Goal: Task Accomplishment & Management: Complete application form

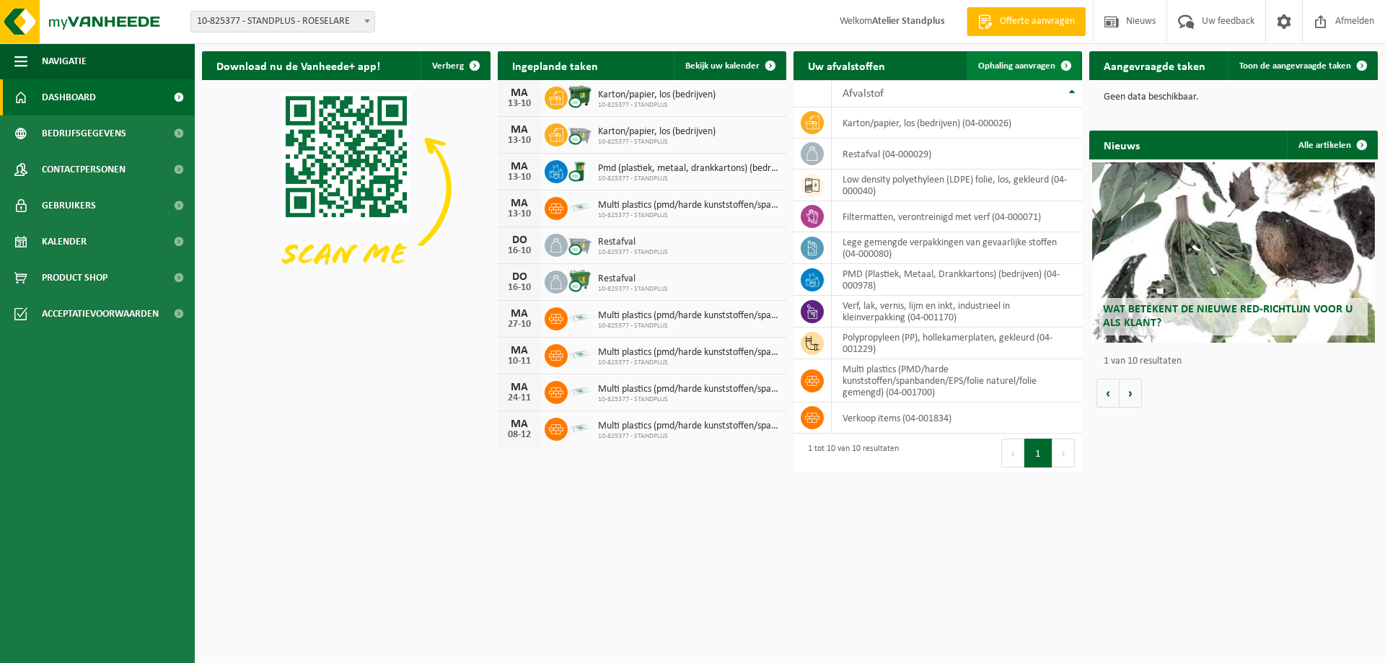
click at [1053, 62] on span at bounding box center [1066, 65] width 29 height 29
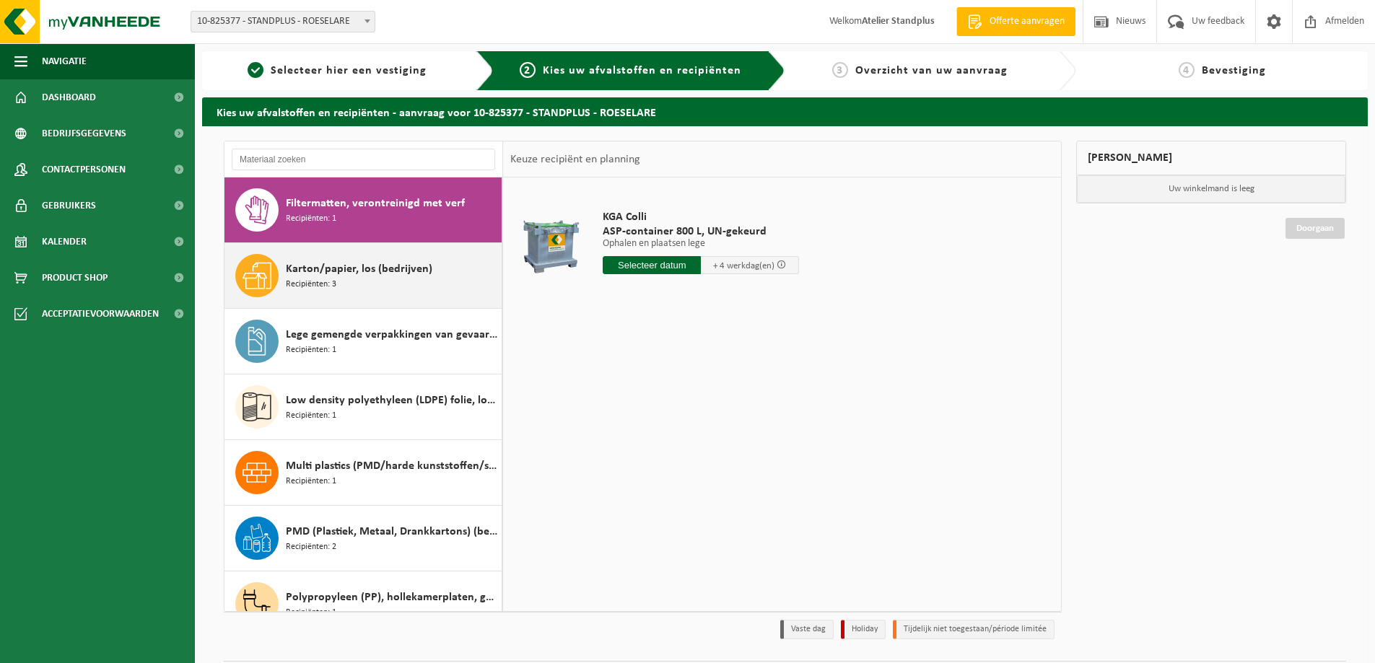
click at [415, 265] on span "Karton/papier, los (bedrijven)" at bounding box center [359, 268] width 146 height 17
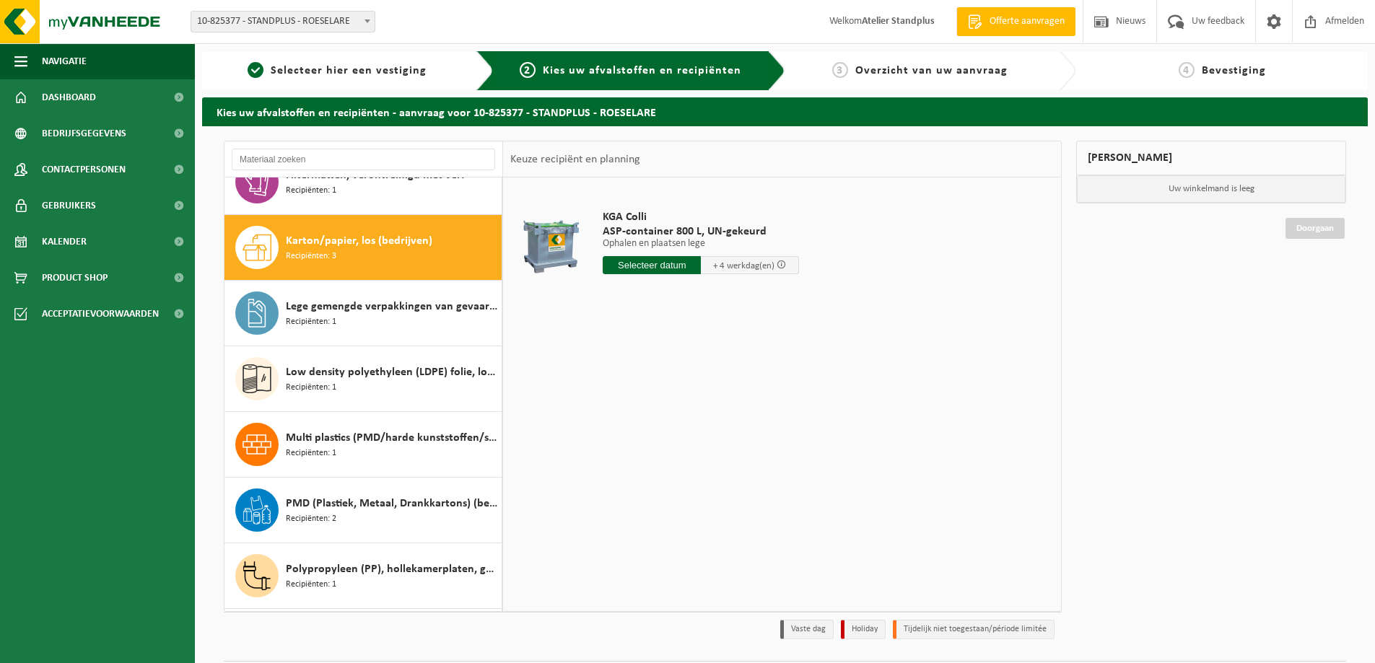
scroll to position [66, 0]
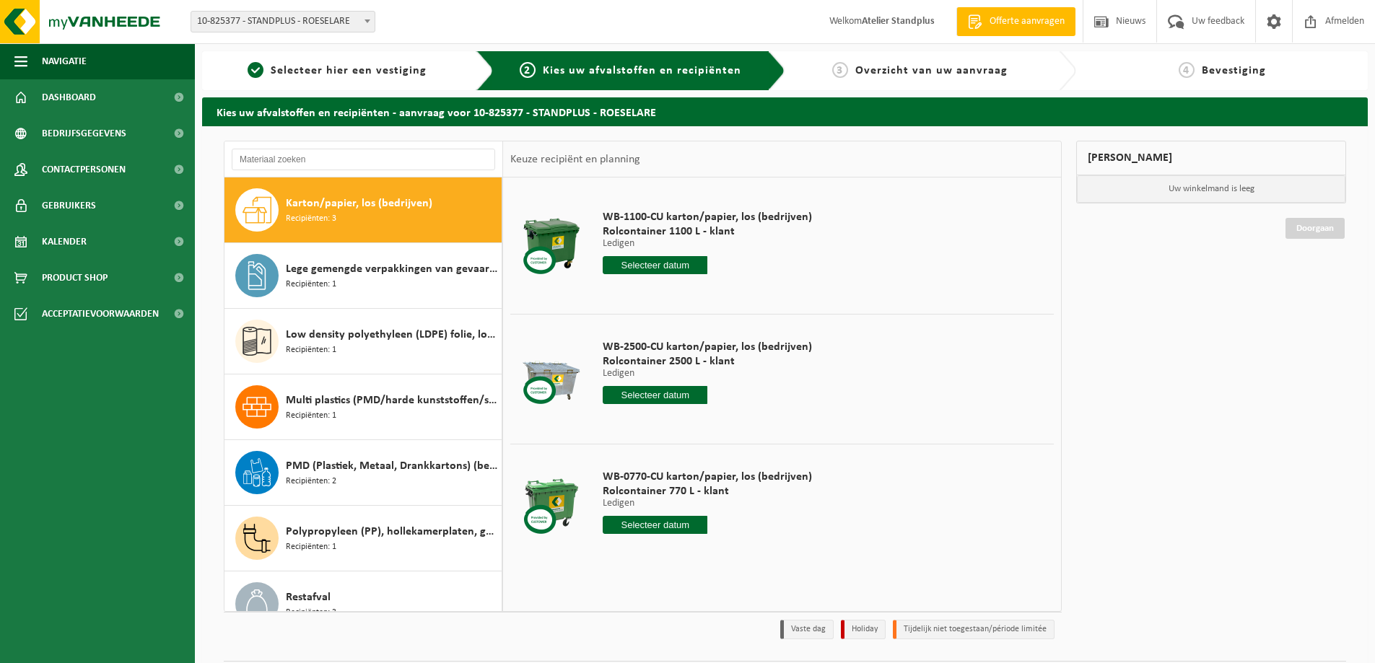
click at [667, 267] on input "text" at bounding box center [655, 265] width 105 height 18
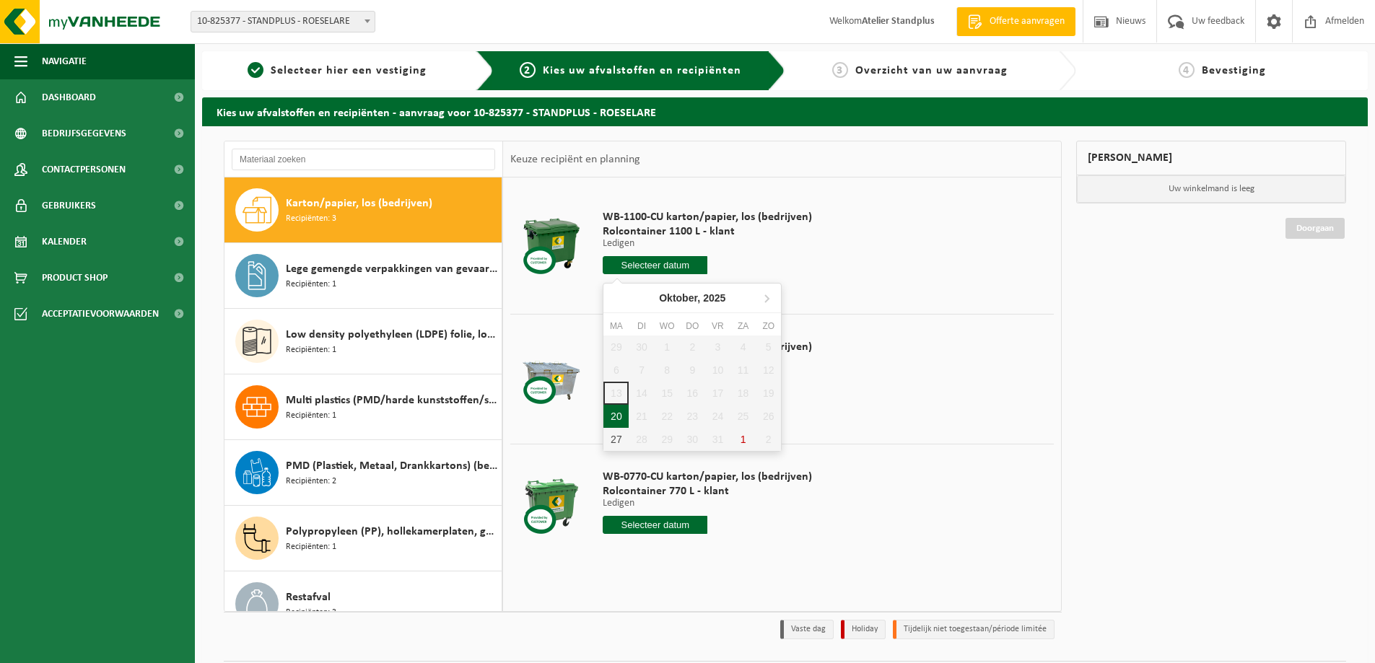
click at [621, 426] on div "20" at bounding box center [615, 416] width 25 height 23
type input "Van [DATE]"
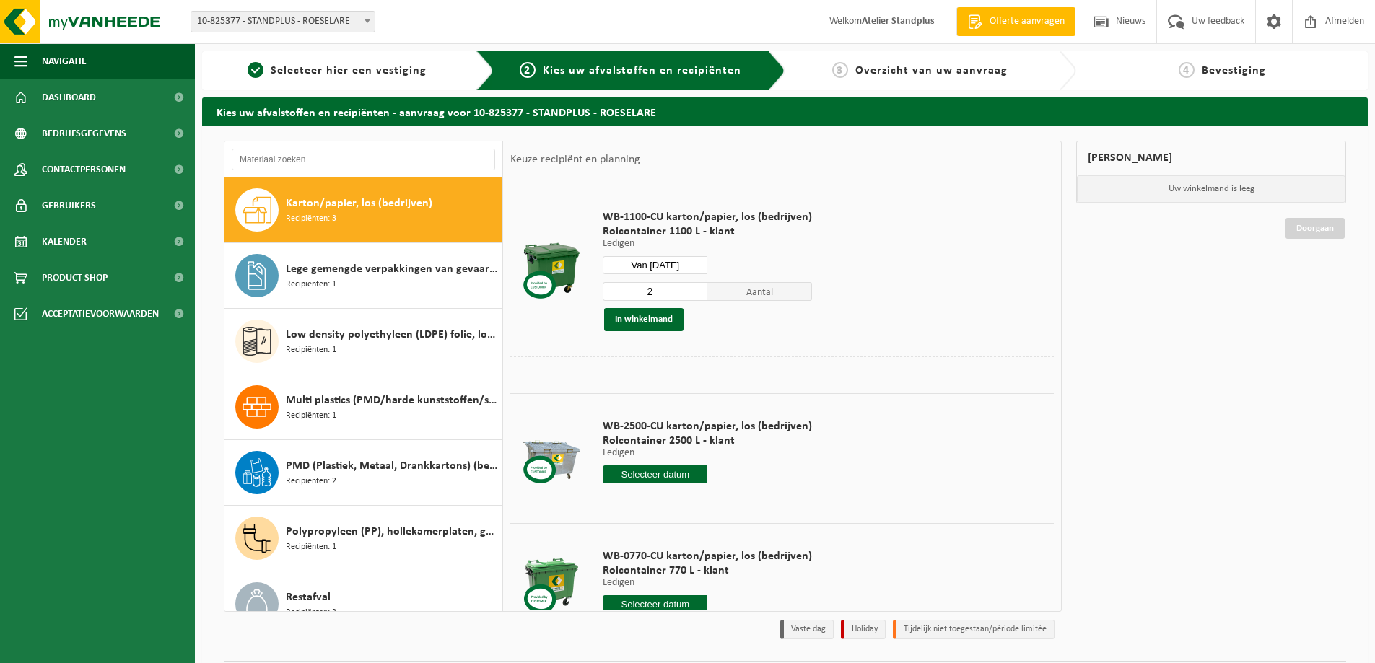
click at [696, 286] on input "2" at bounding box center [655, 291] width 105 height 19
click at [696, 286] on input "3" at bounding box center [655, 291] width 105 height 19
type input "4"
click at [696, 286] on input "4" at bounding box center [655, 291] width 105 height 19
click at [660, 319] on button "In winkelmand" at bounding box center [643, 319] width 79 height 23
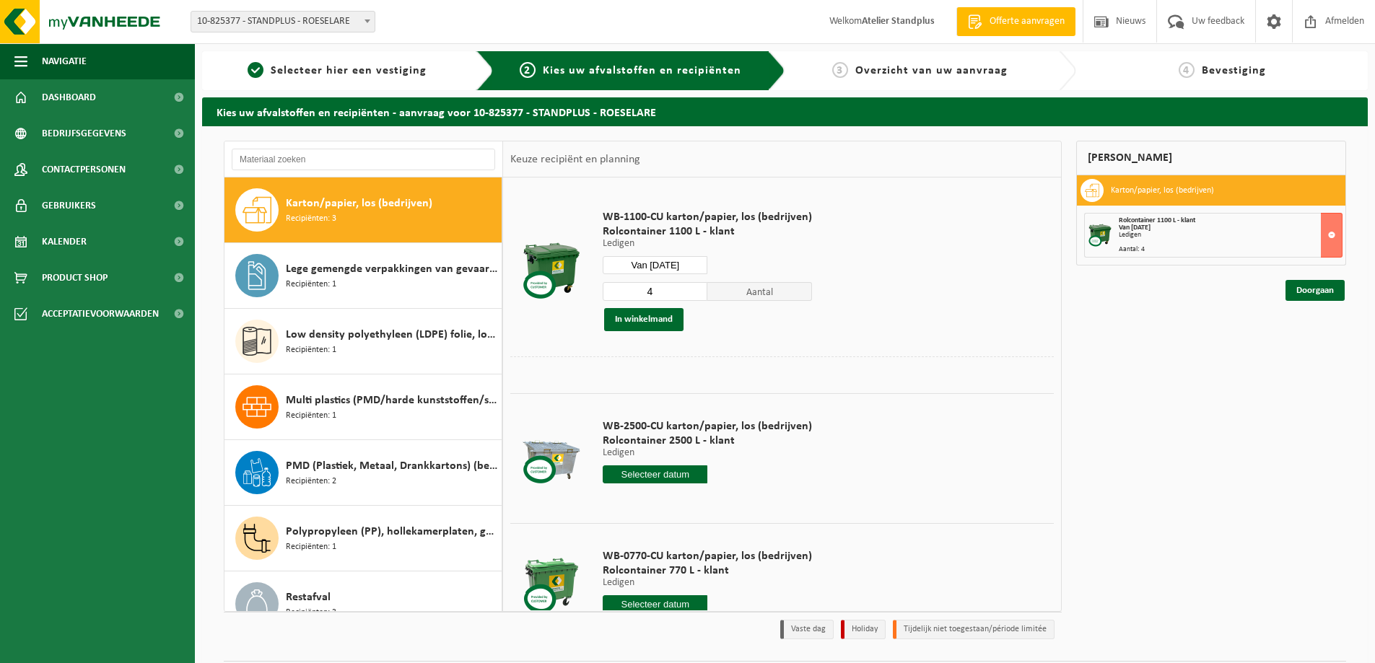
click at [669, 473] on input "text" at bounding box center [655, 474] width 105 height 18
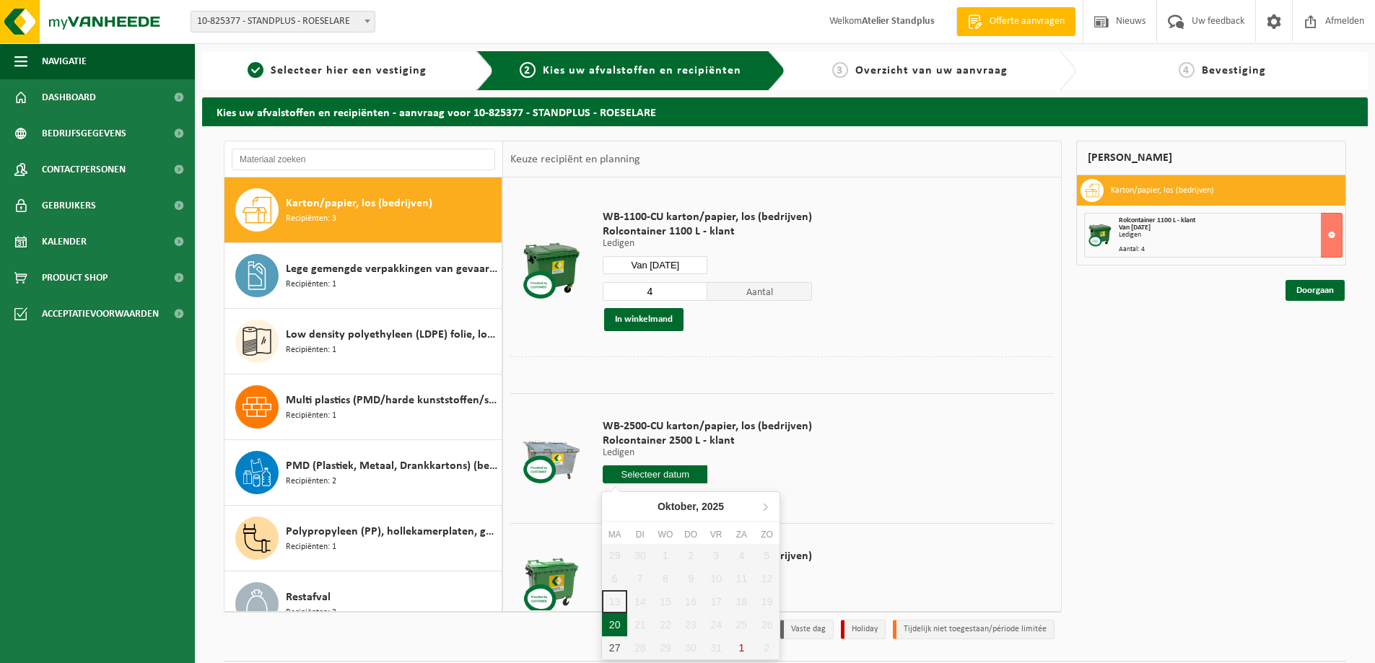
click at [610, 626] on div "20" at bounding box center [614, 624] width 25 height 23
type input "Van [DATE]"
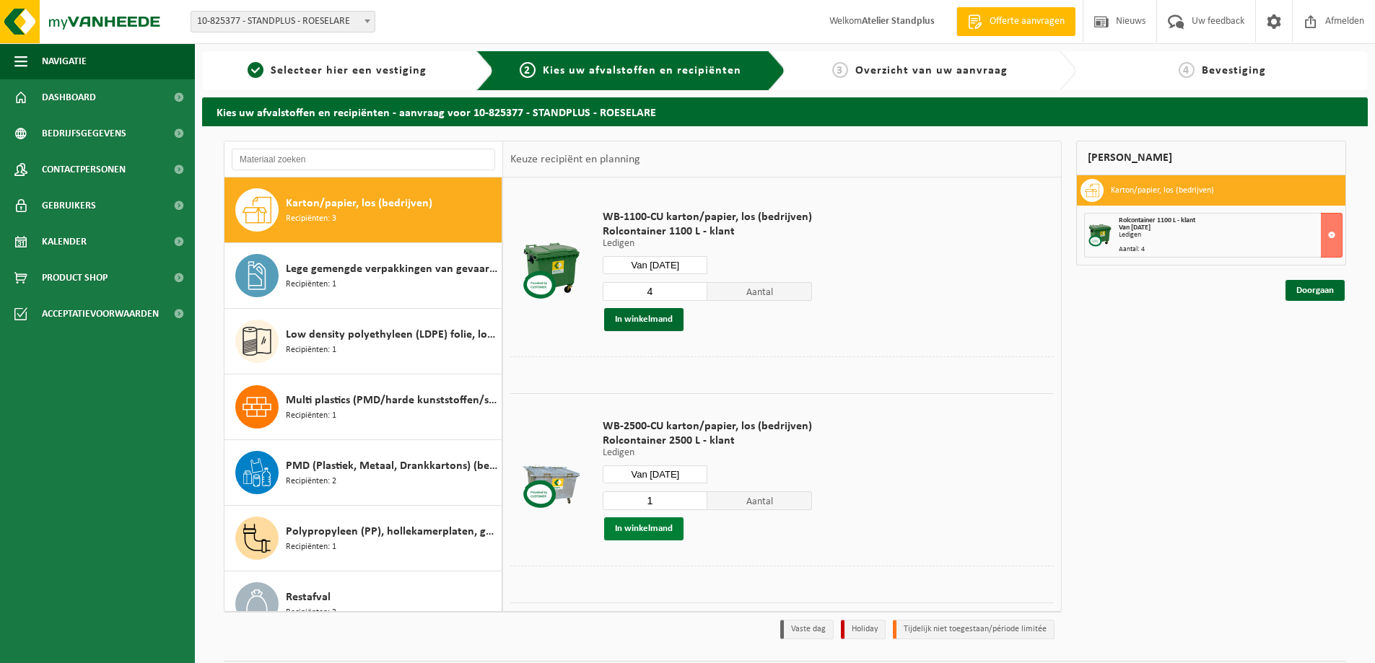
click at [611, 518] on button "In winkelmand" at bounding box center [643, 528] width 79 height 23
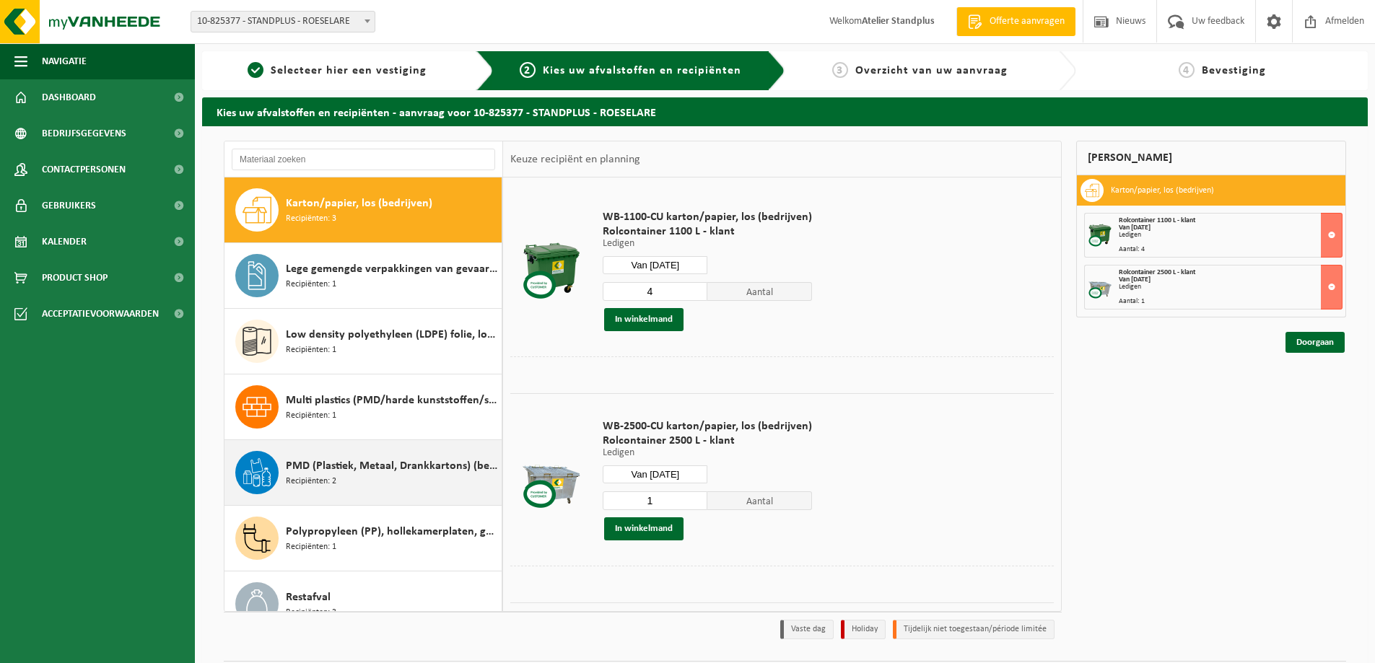
click at [406, 463] on span "PMD (Plastiek, Metaal, Drankkartons) (bedrijven)" at bounding box center [392, 465] width 212 height 17
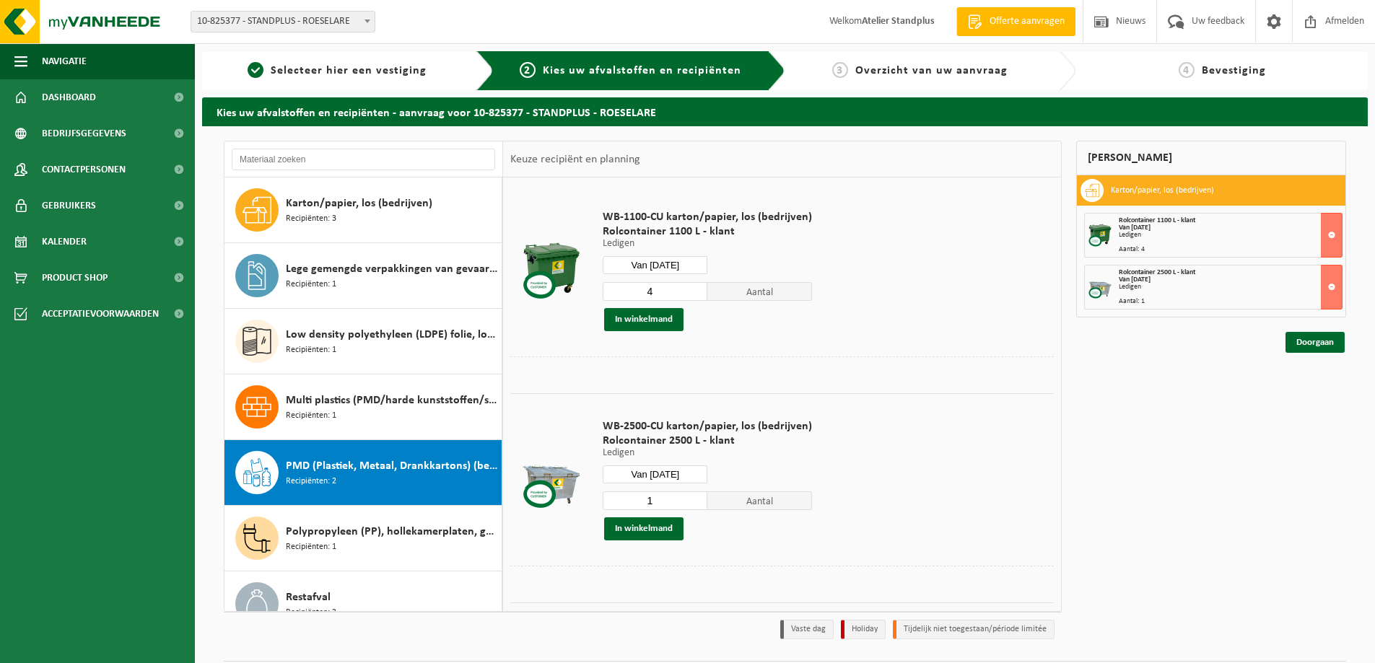
scroll to position [157, 0]
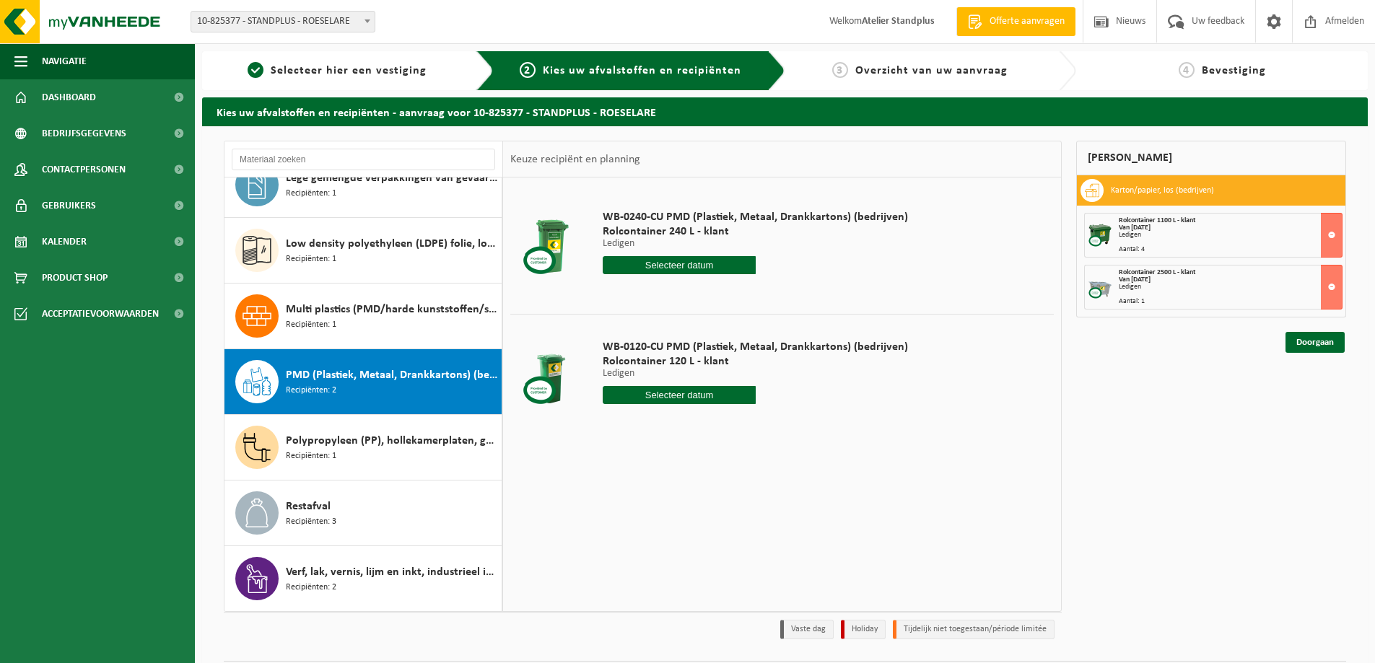
click at [684, 406] on div "WB-0120-CU PMD (Plastiek, Metaal, Drankkartons) (bedrijven) Rolcontainer 120 L …" at bounding box center [755, 375] width 320 height 100
click at [684, 398] on input "text" at bounding box center [679, 395] width 153 height 18
click at [621, 542] on div "20" at bounding box center [615, 546] width 25 height 23
type input "Van [DATE]"
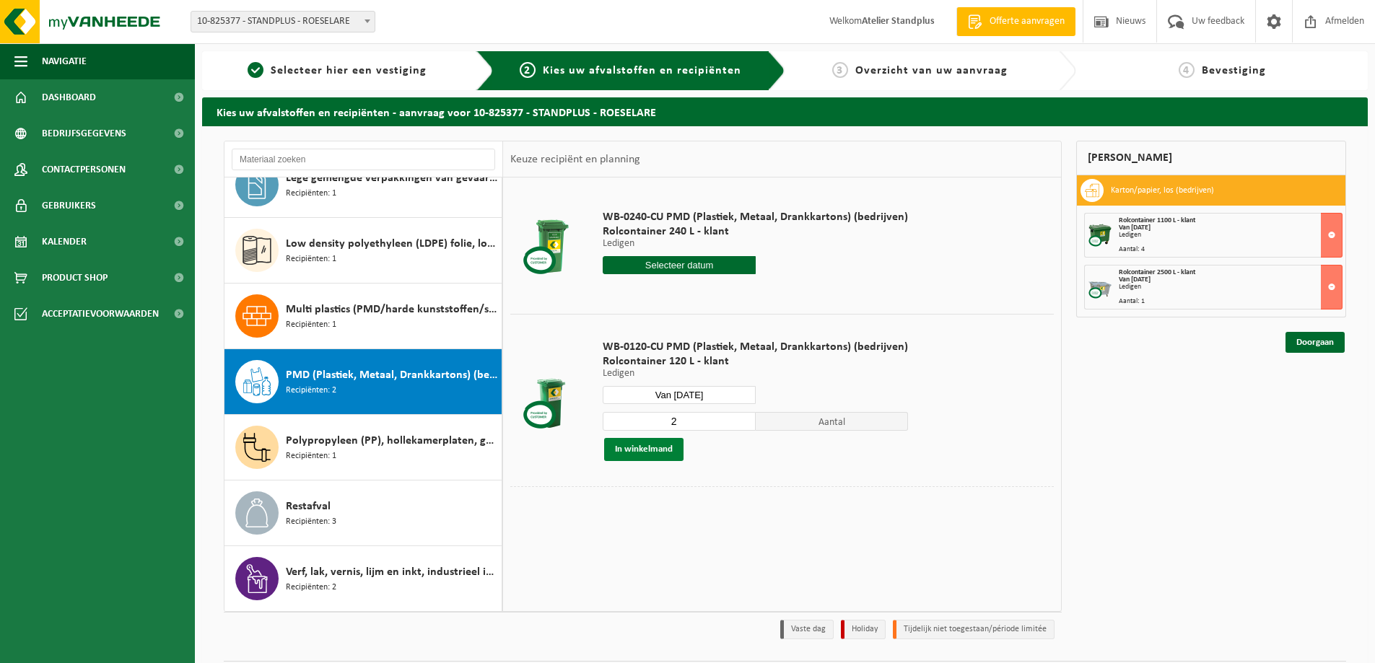
click at [664, 450] on button "In winkelmand" at bounding box center [643, 449] width 79 height 23
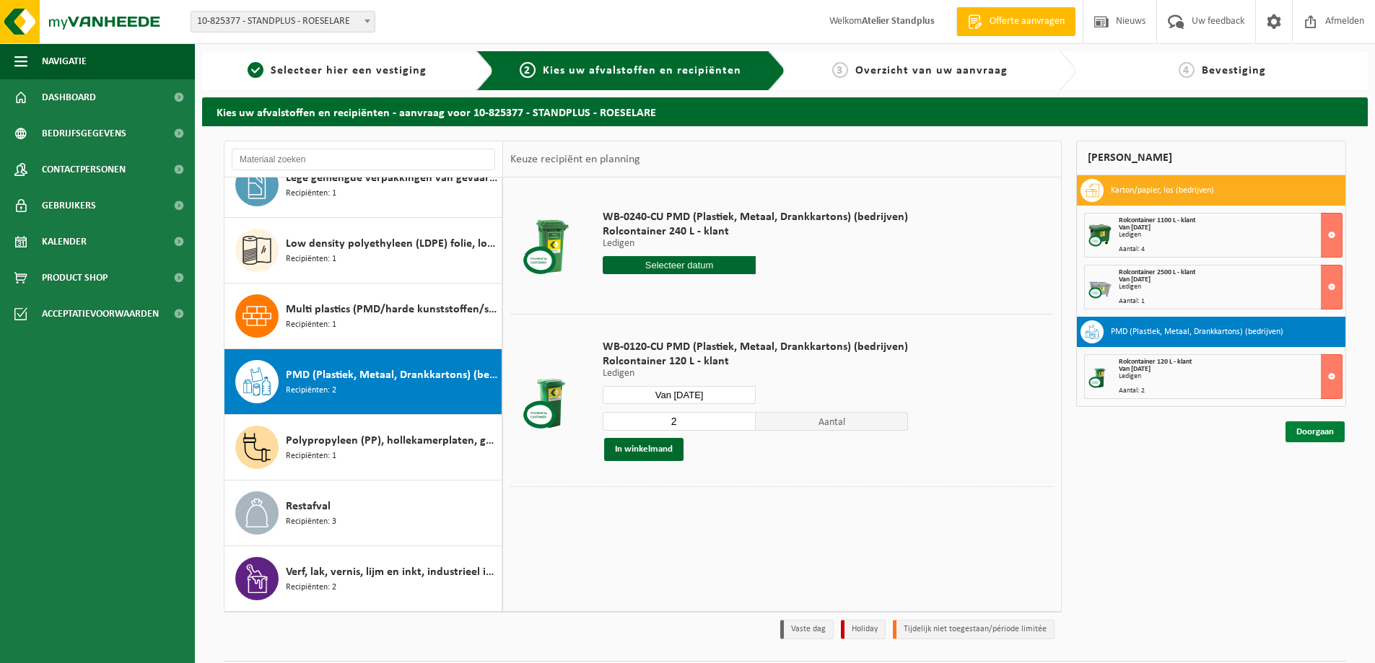
click at [1324, 435] on link "Doorgaan" at bounding box center [1314, 431] width 59 height 21
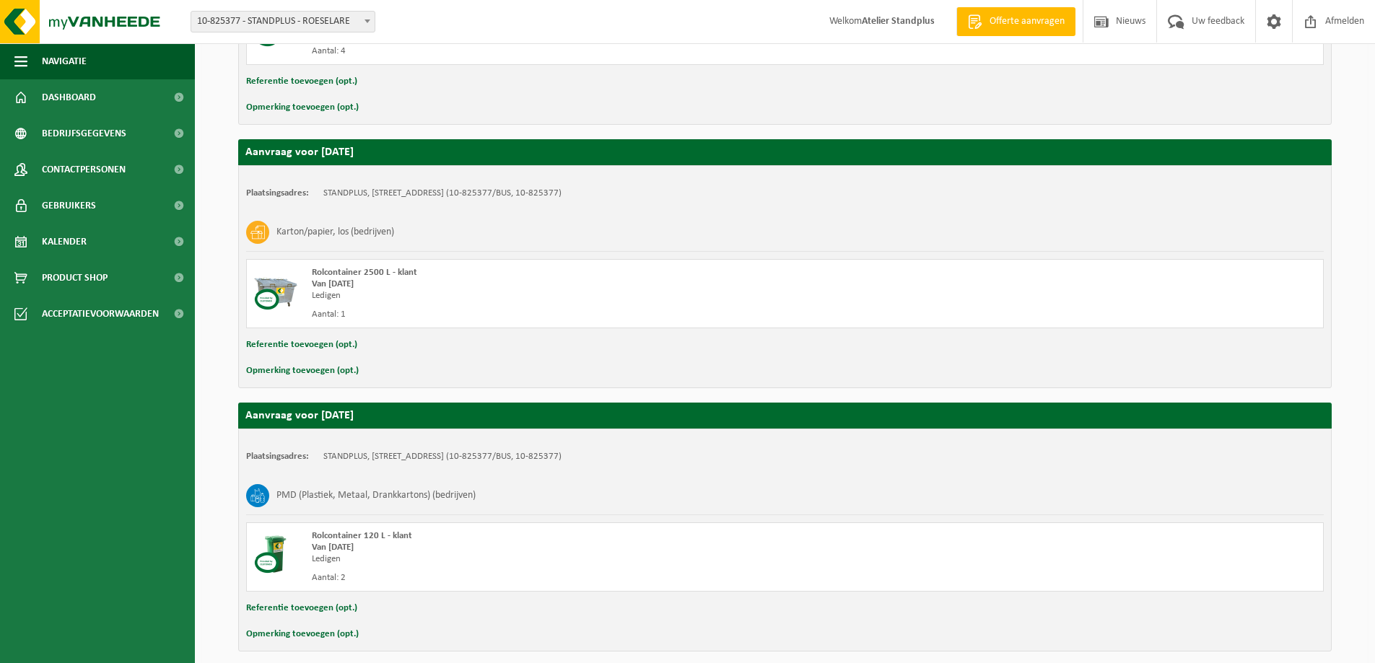
scroll to position [483, 0]
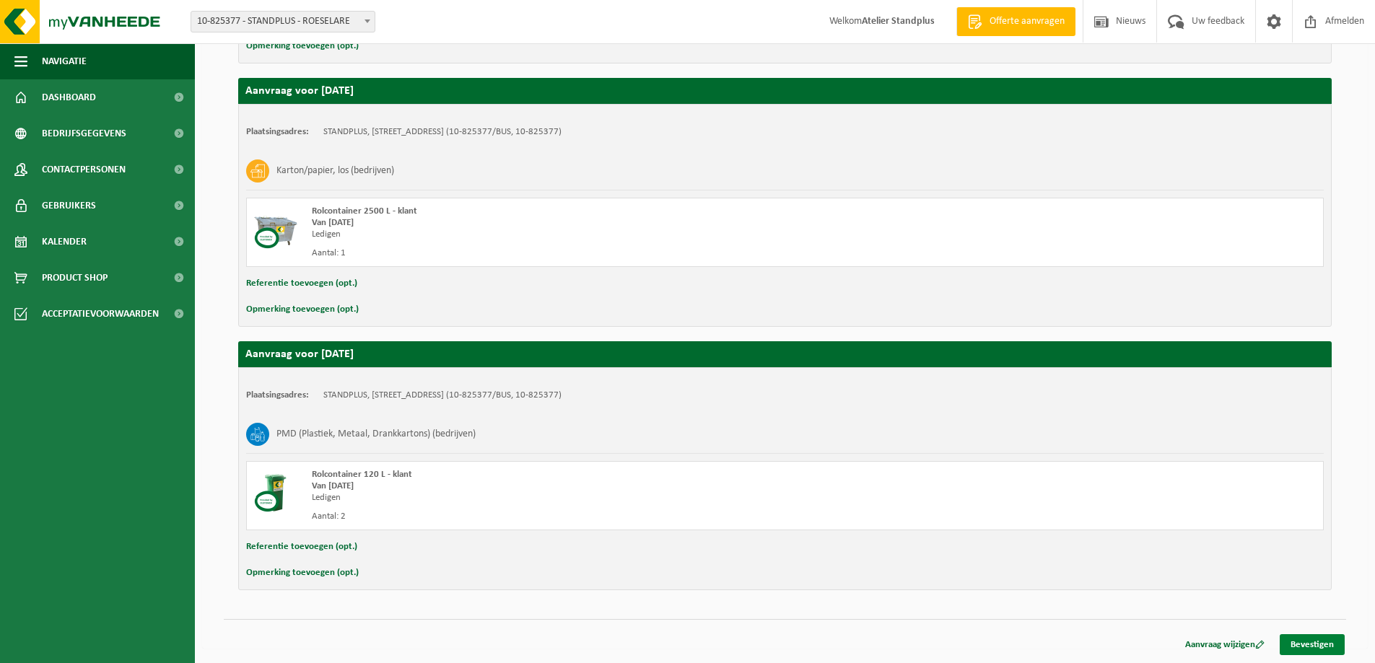
click at [1305, 639] on link "Bevestigen" at bounding box center [1311, 644] width 65 height 21
